Goal: Transaction & Acquisition: Book appointment/travel/reservation

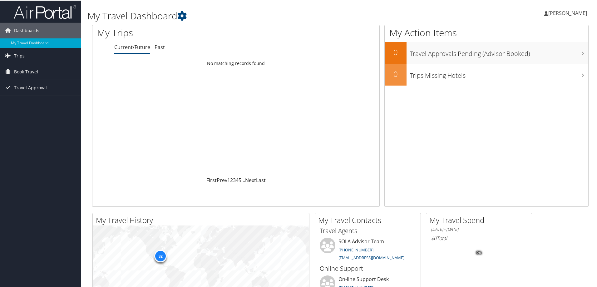
click at [544, 15] on icon at bounding box center [546, 13] width 4 height 5
click at [506, 14] on div "Shannon Domingue Shannon Domingue My Settings Travel Agency Contacts View Trave…" at bounding box center [500, 15] width 200 height 24
click at [22, 67] on span "Book Travel" at bounding box center [26, 71] width 24 height 16
click at [29, 92] on link "Book/Manage Online Trips" at bounding box center [40, 92] width 81 height 9
